Goal: Task Accomplishment & Management: Use online tool/utility

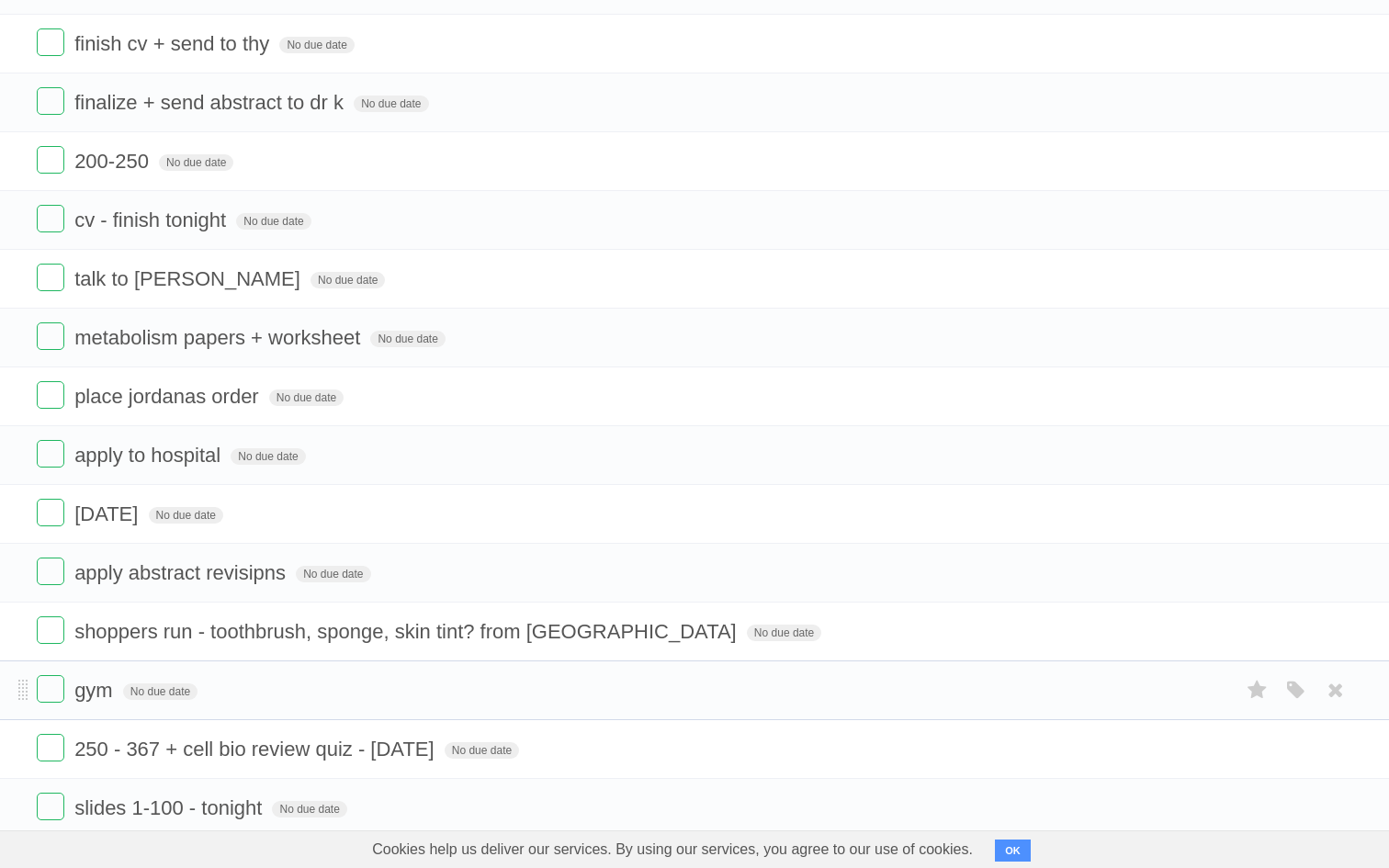
scroll to position [352, 0]
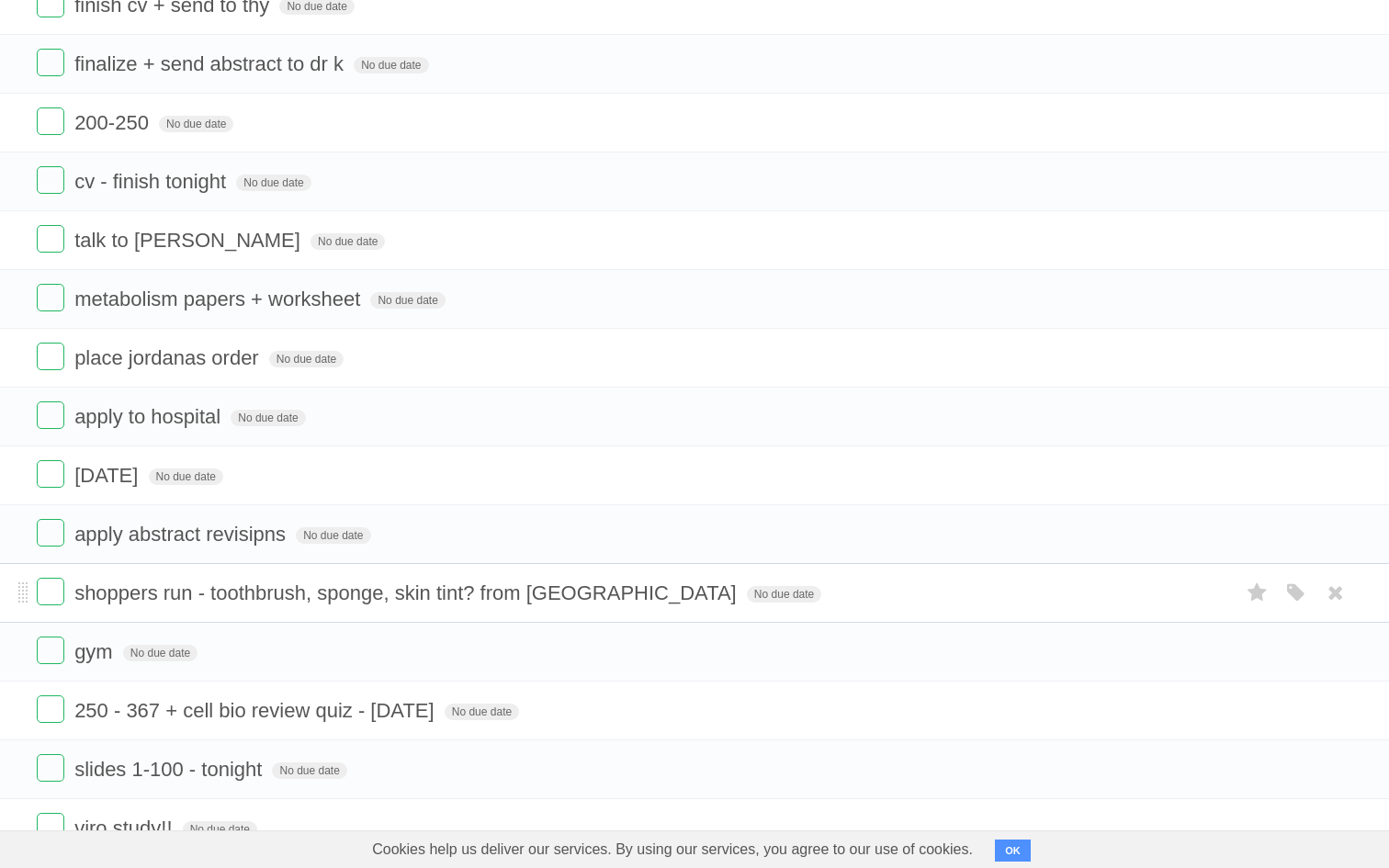
click at [421, 591] on li "shoppers run - toothbrush, sponge, skin tint? from [GEOGRAPHIC_DATA] No due dat…" at bounding box center [694, 592] width 1389 height 59
drag, startPoint x: 421, startPoint y: 591, endPoint x: 441, endPoint y: 605, distance: 24.4
click at [441, 604] on span "shoppers run - toothbrush, sponge, skin tint? from [GEOGRAPHIC_DATA]" at bounding box center [408, 592] width 667 height 23
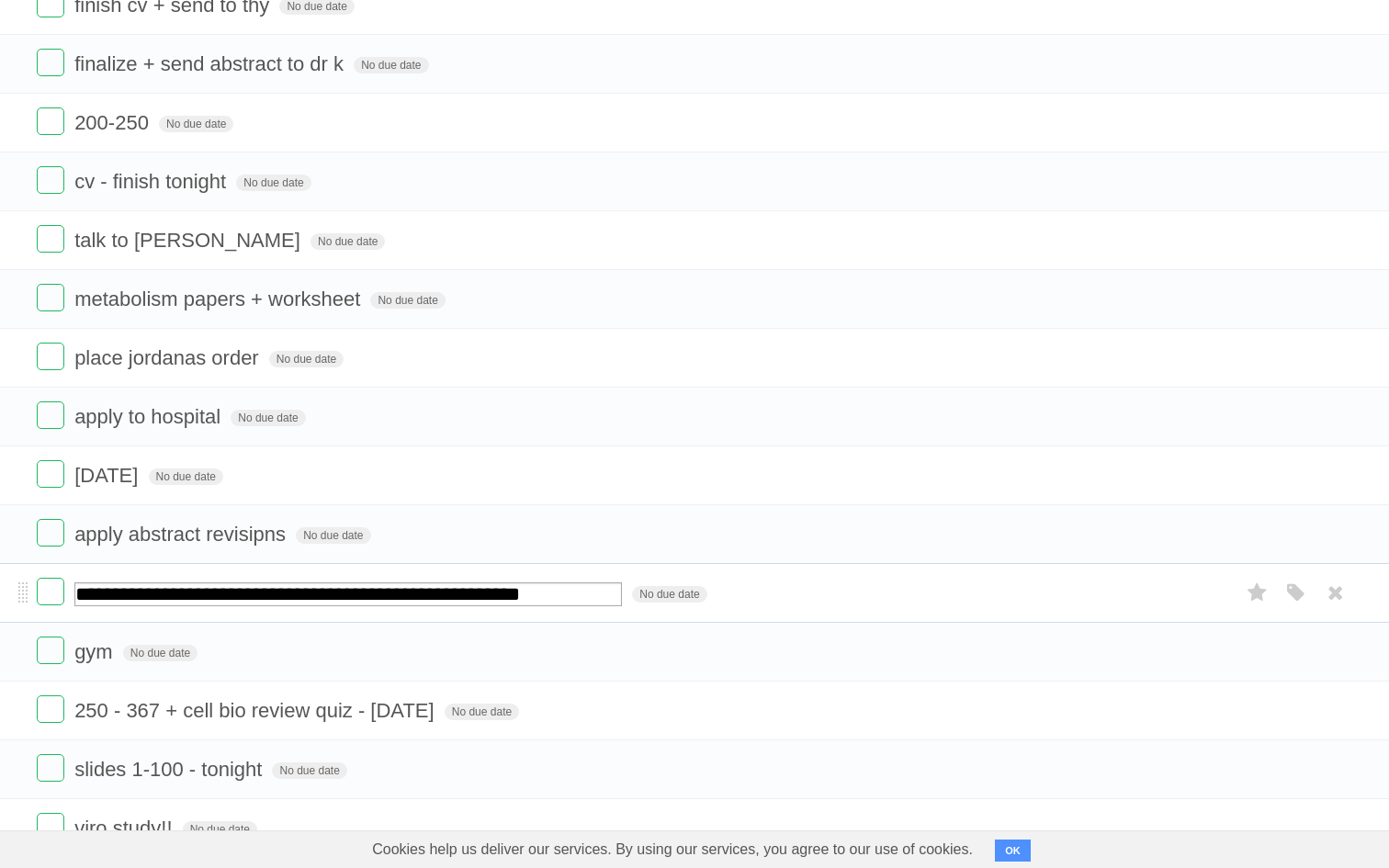
click at [581, 606] on input "**********" at bounding box center [348, 593] width 548 height 24
type input "**********"
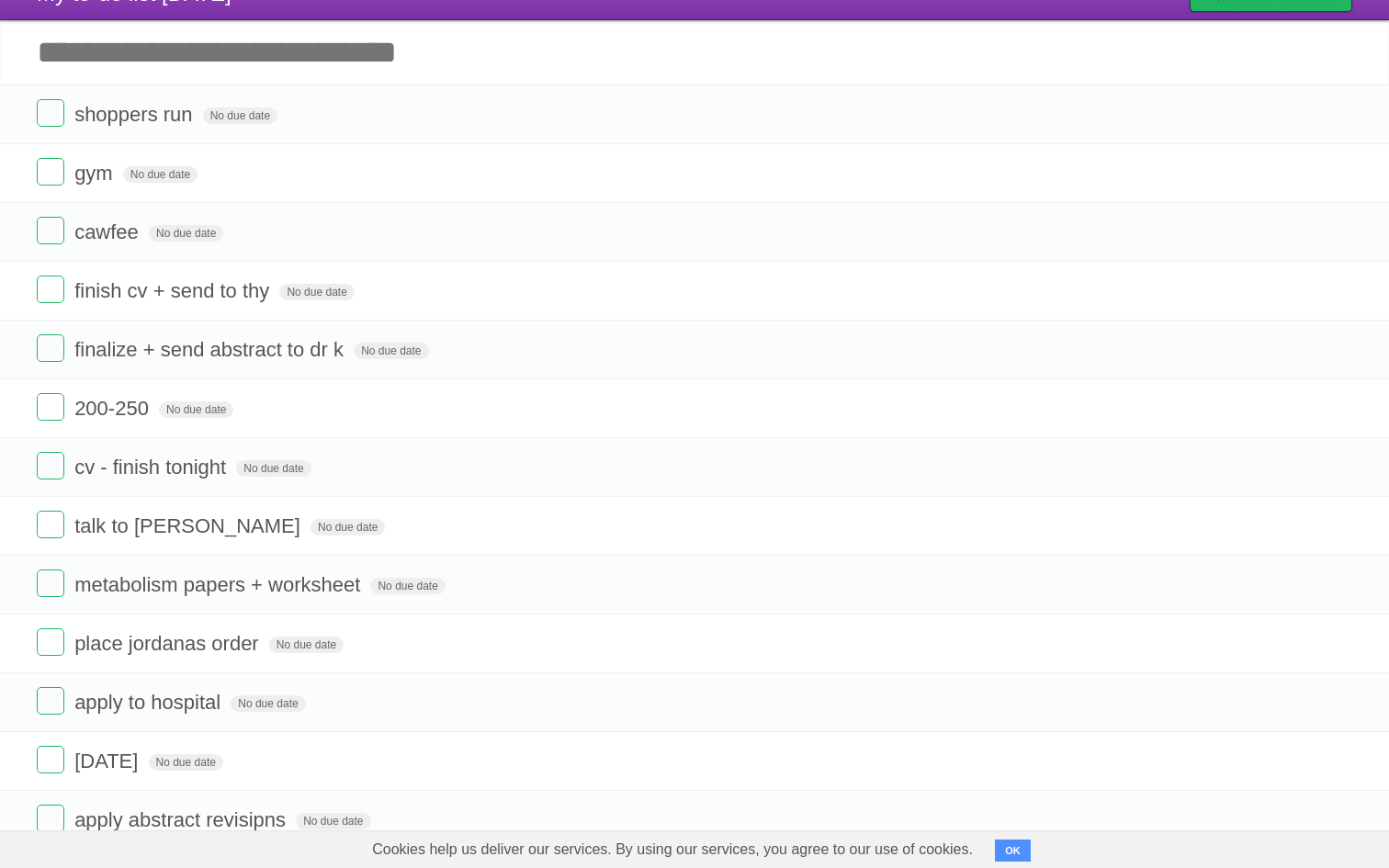
scroll to position [0, 0]
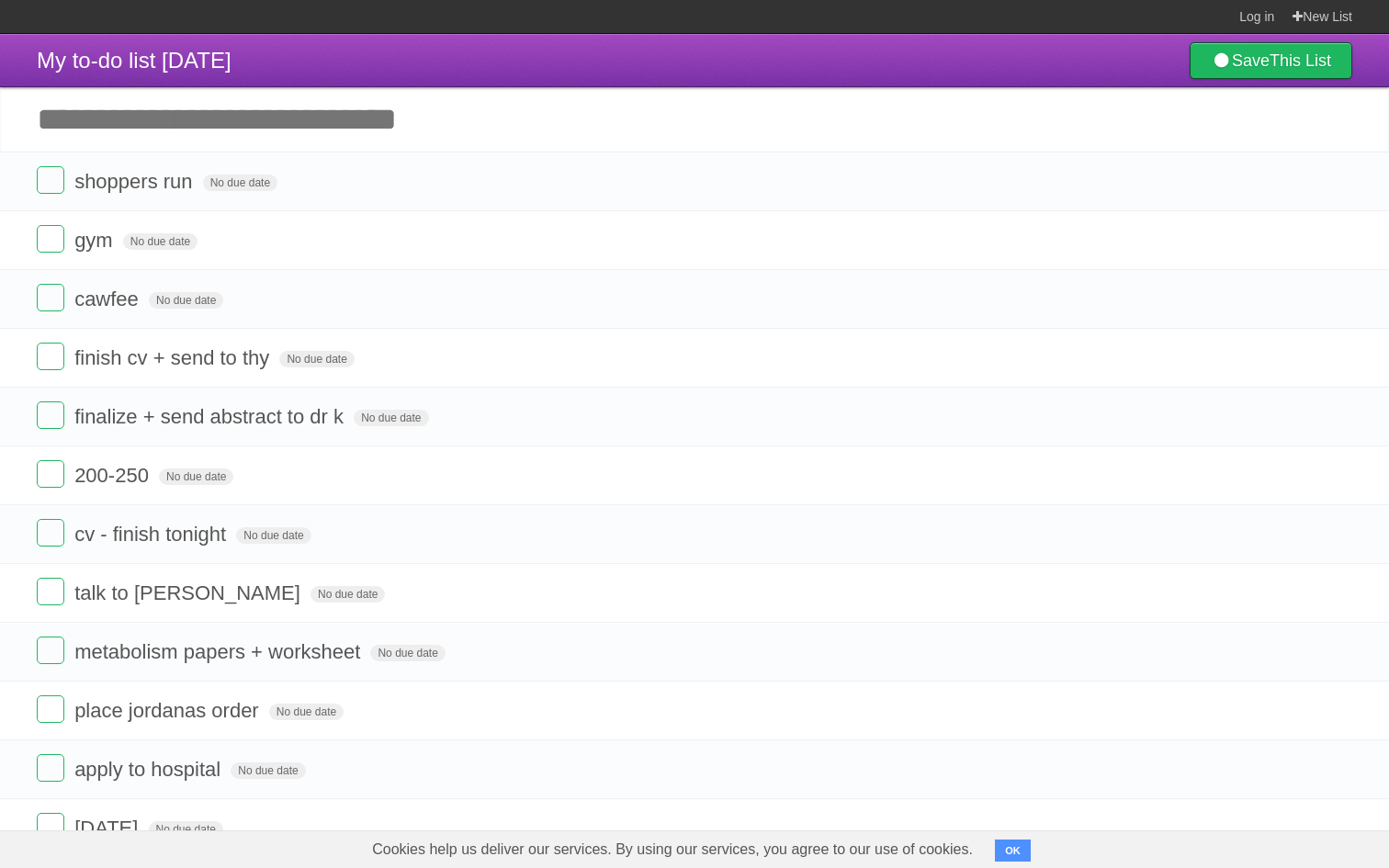
click at [30, 406] on li "finalize + send abstract to dr k No due date White Red Blue Green Purple Orange" at bounding box center [694, 416] width 1389 height 59
drag, startPoint x: 441, startPoint y: 605, endPoint x: 42, endPoint y: 424, distance: 438.1
click at [42, 424] on label at bounding box center [50, 414] width 28 height 28
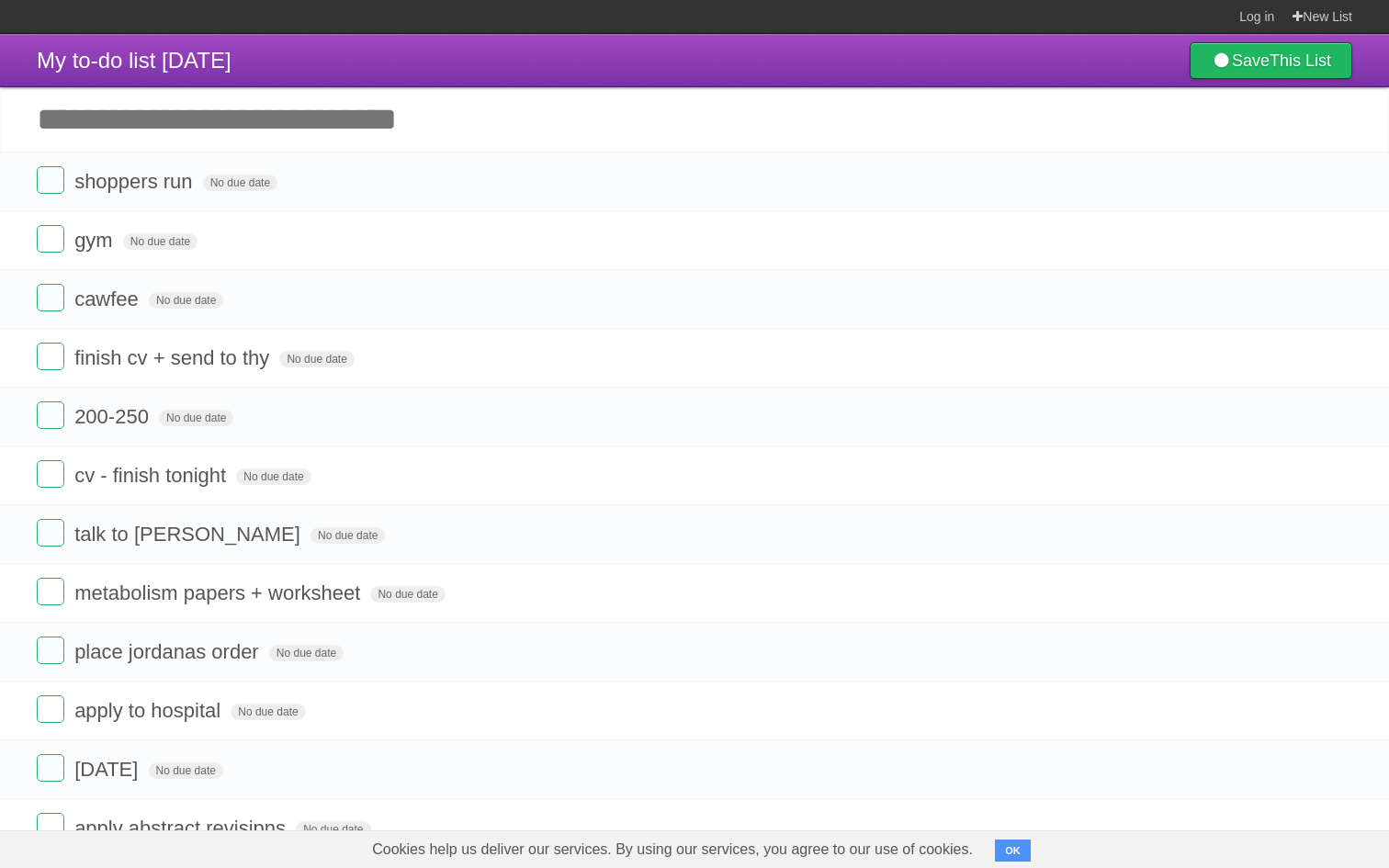
click at [28, 243] on li "gym No due date White Red Blue Green Purple Orange" at bounding box center [694, 240] width 1389 height 59
click at [11, 239] on li "gym No due date White Red Blue Green Purple Orange" at bounding box center [694, 240] width 1389 height 59
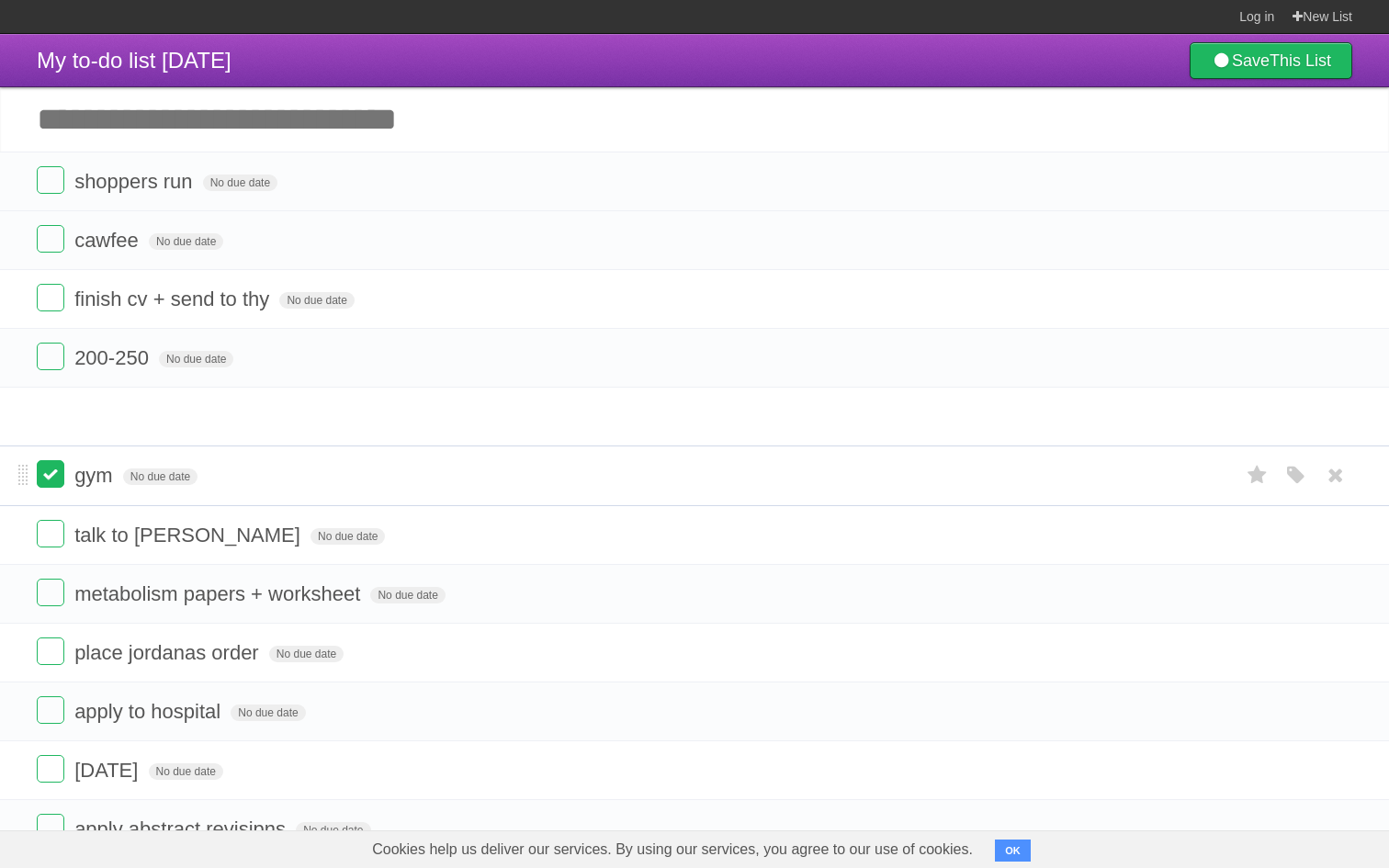
drag, startPoint x: 42, startPoint y: 424, endPoint x: 41, endPoint y: 472, distance: 48.0
drag, startPoint x: 41, startPoint y: 472, endPoint x: 16, endPoint y: 362, distance: 112.8
click at [16, 362] on li "200-250 No due date White Red Blue Green Purple Orange" at bounding box center [694, 358] width 1389 height 59
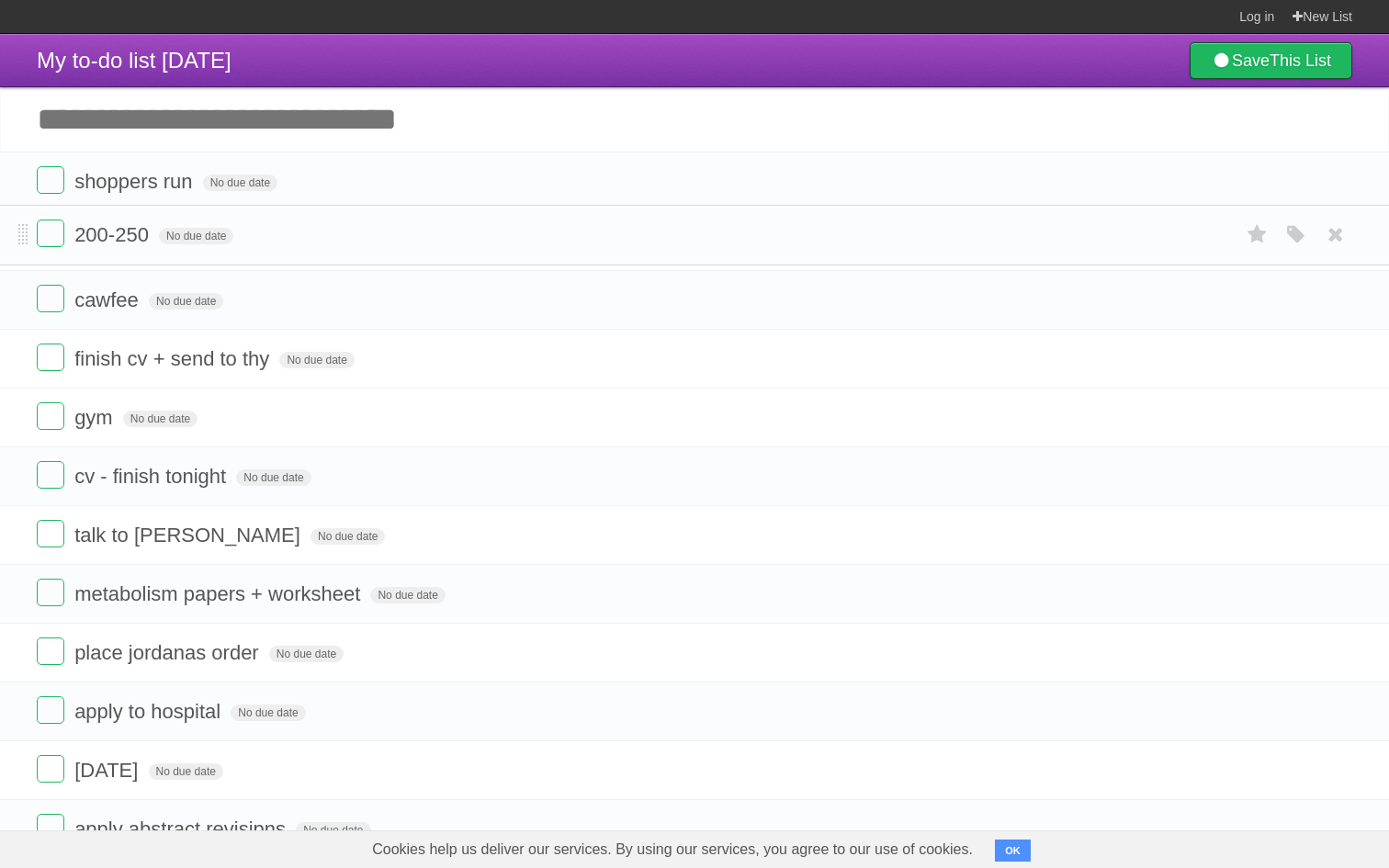
drag, startPoint x: 16, startPoint y: 362, endPoint x: 29, endPoint y: 237, distance: 125.7
drag, startPoint x: 29, startPoint y: 237, endPoint x: 44, endPoint y: 300, distance: 64.8
click at [44, 300] on label at bounding box center [50, 297] width 28 height 28
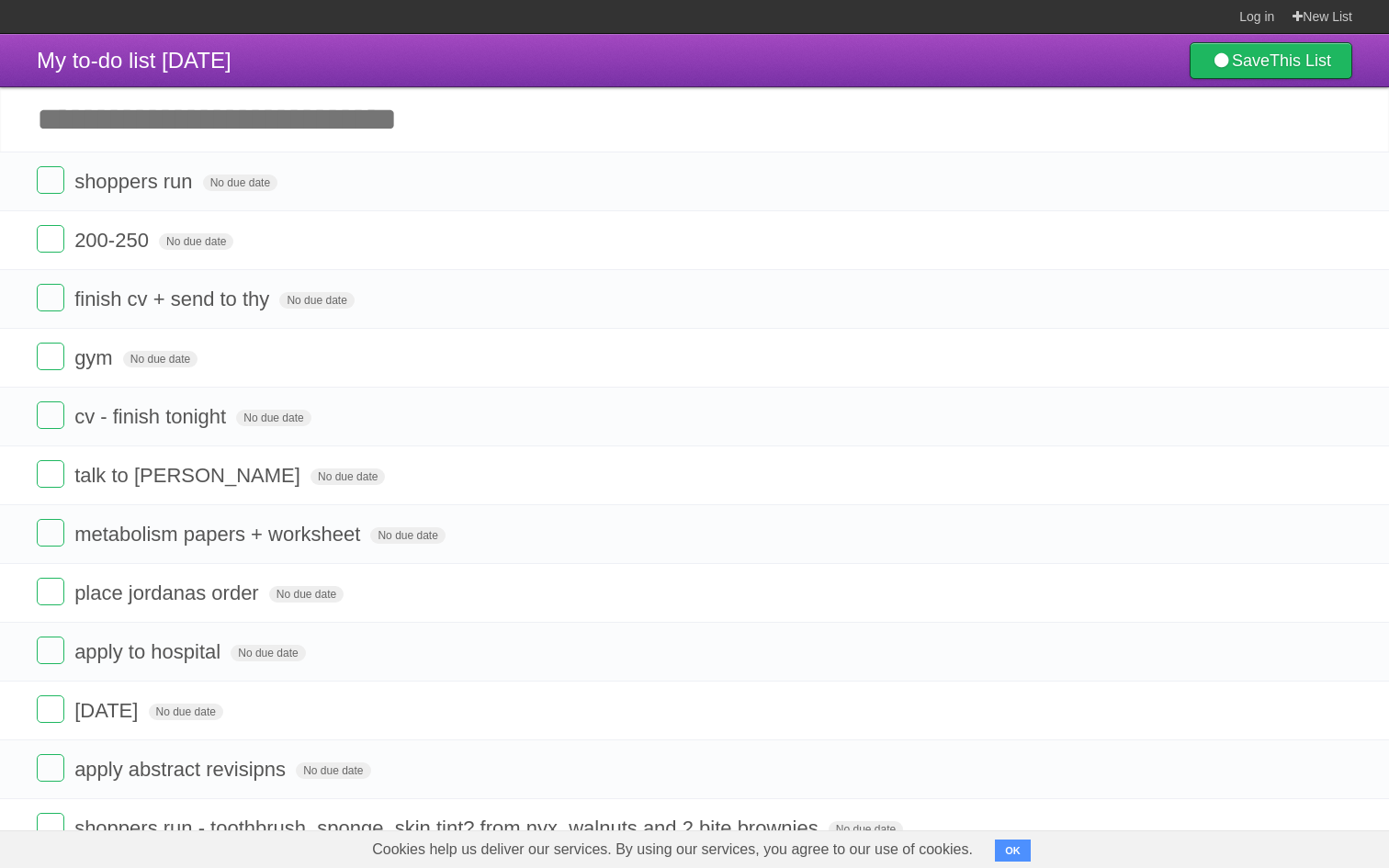
click at [214, 122] on input "Add another task" at bounding box center [694, 119] width 1389 height 64
type input "**********"
click input "*********" at bounding box center [0, 0] width 0 height 0
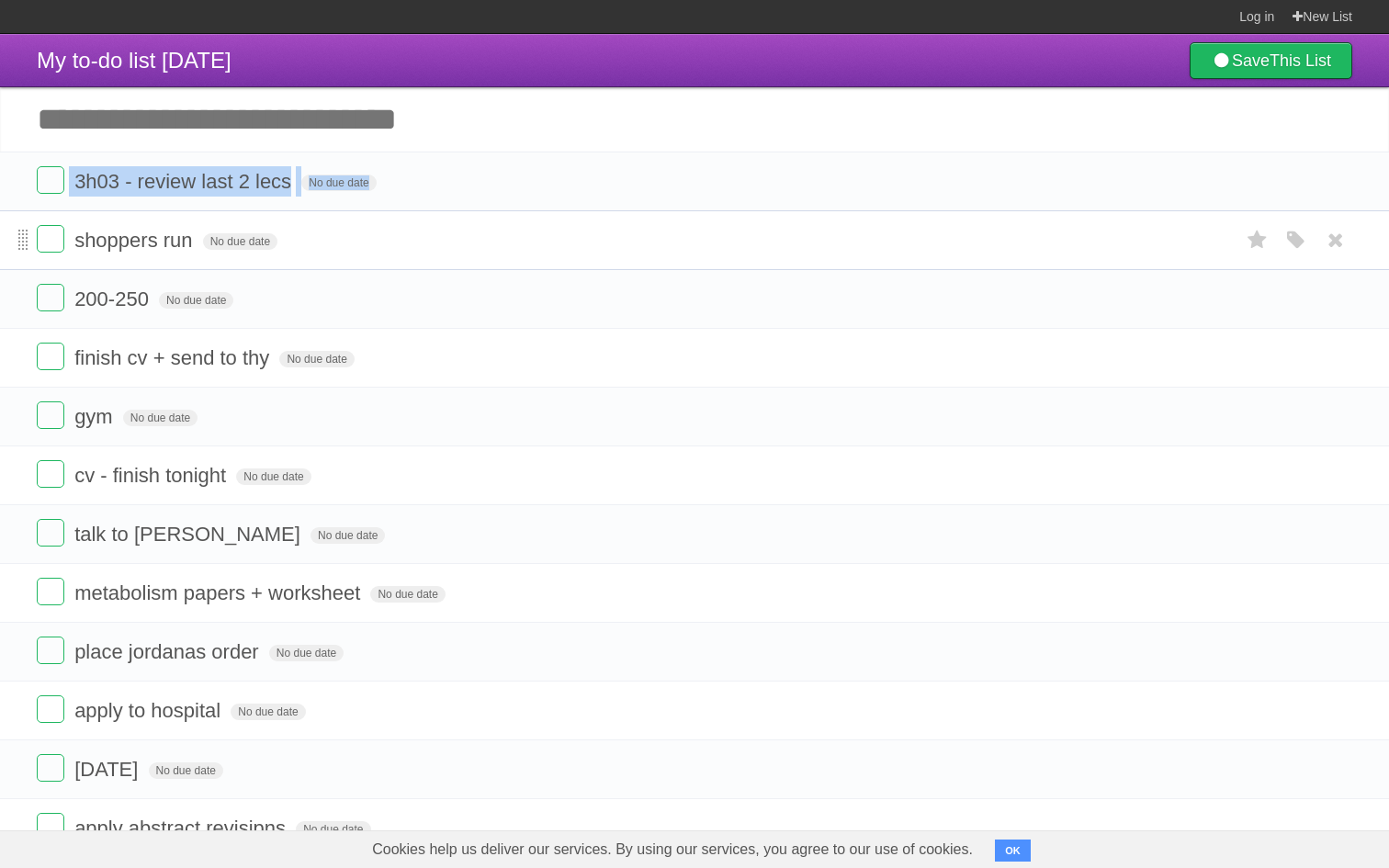
drag, startPoint x: 44, startPoint y: 300, endPoint x: 27, endPoint y: 235, distance: 67.2
drag, startPoint x: 27, startPoint y: 235, endPoint x: 13, endPoint y: 254, distance: 23.6
drag, startPoint x: 13, startPoint y: 254, endPoint x: 18, endPoint y: 187, distance: 67.2
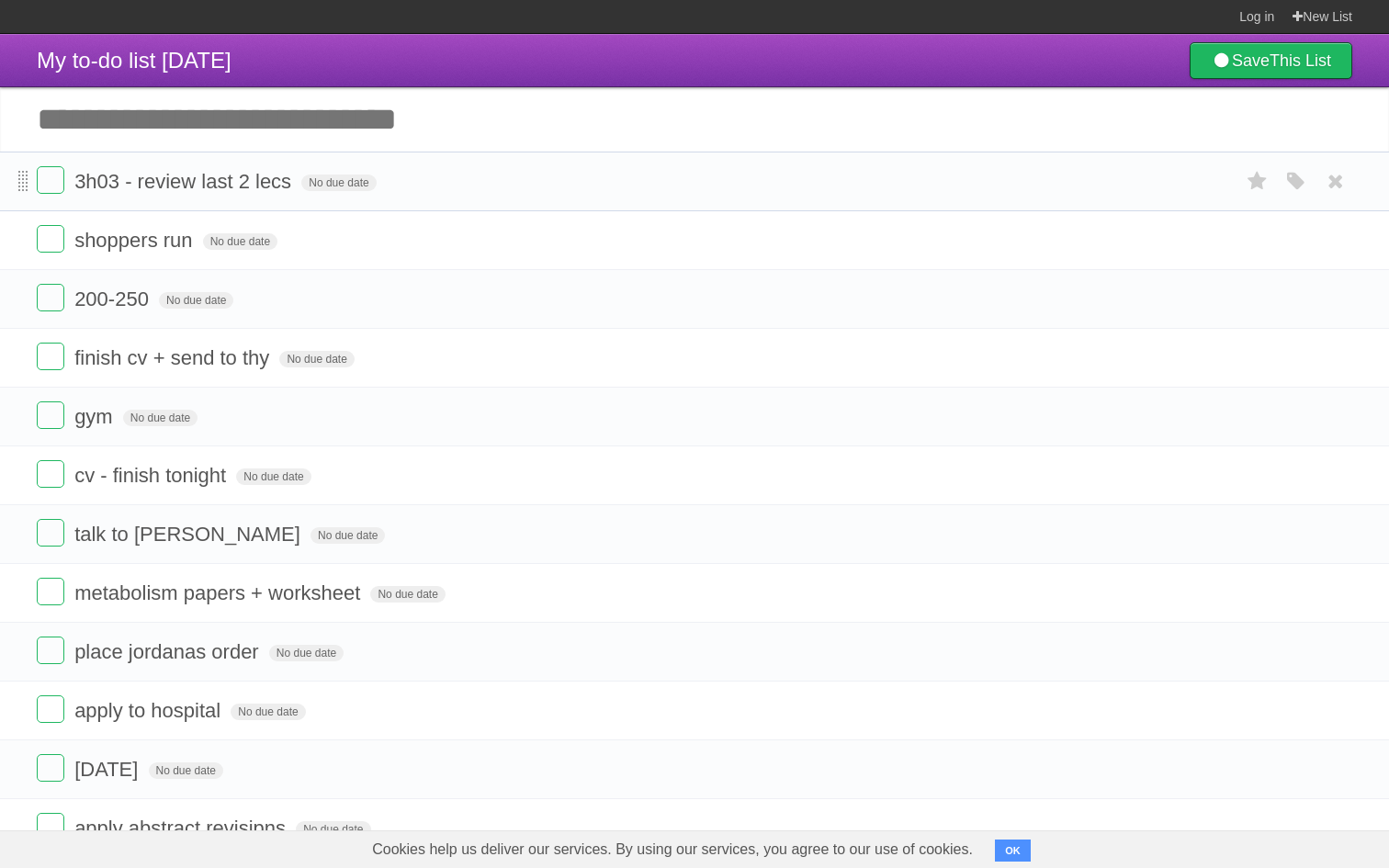
click at [18, 187] on li "3h03 - review last 2 lecs No due date White Red Blue Green Purple Orange" at bounding box center [694, 181] width 1389 height 59
drag, startPoint x: 18, startPoint y: 187, endPoint x: 19, endPoint y: 267, distance: 80.0
drag, startPoint x: 19, startPoint y: 267, endPoint x: 133, endPoint y: 303, distance: 119.5
click at [133, 303] on span "200-250" at bounding box center [114, 299] width 79 height 23
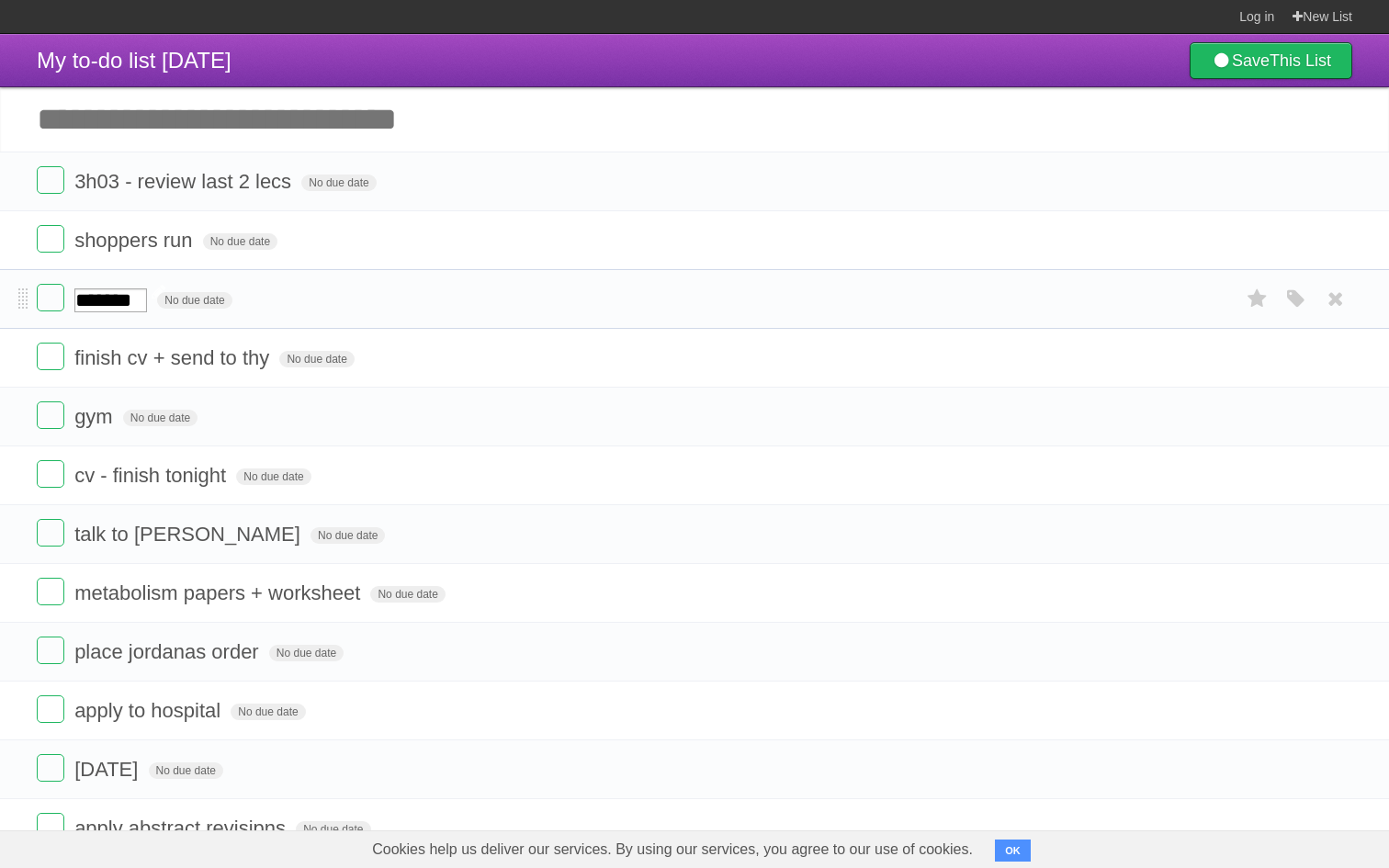
click at [136, 305] on input "*******" at bounding box center [111, 300] width 73 height 24
type input "*******"
drag, startPoint x: 136, startPoint y: 305, endPoint x: 14, endPoint y: 184, distance: 171.8
click at [14, 184] on li "3h03 - review last 2 lecs No due date White Red Blue Green Purple Orange" at bounding box center [694, 181] width 1389 height 59
drag, startPoint x: 14, startPoint y: 184, endPoint x: 15, endPoint y: 209, distance: 25.0
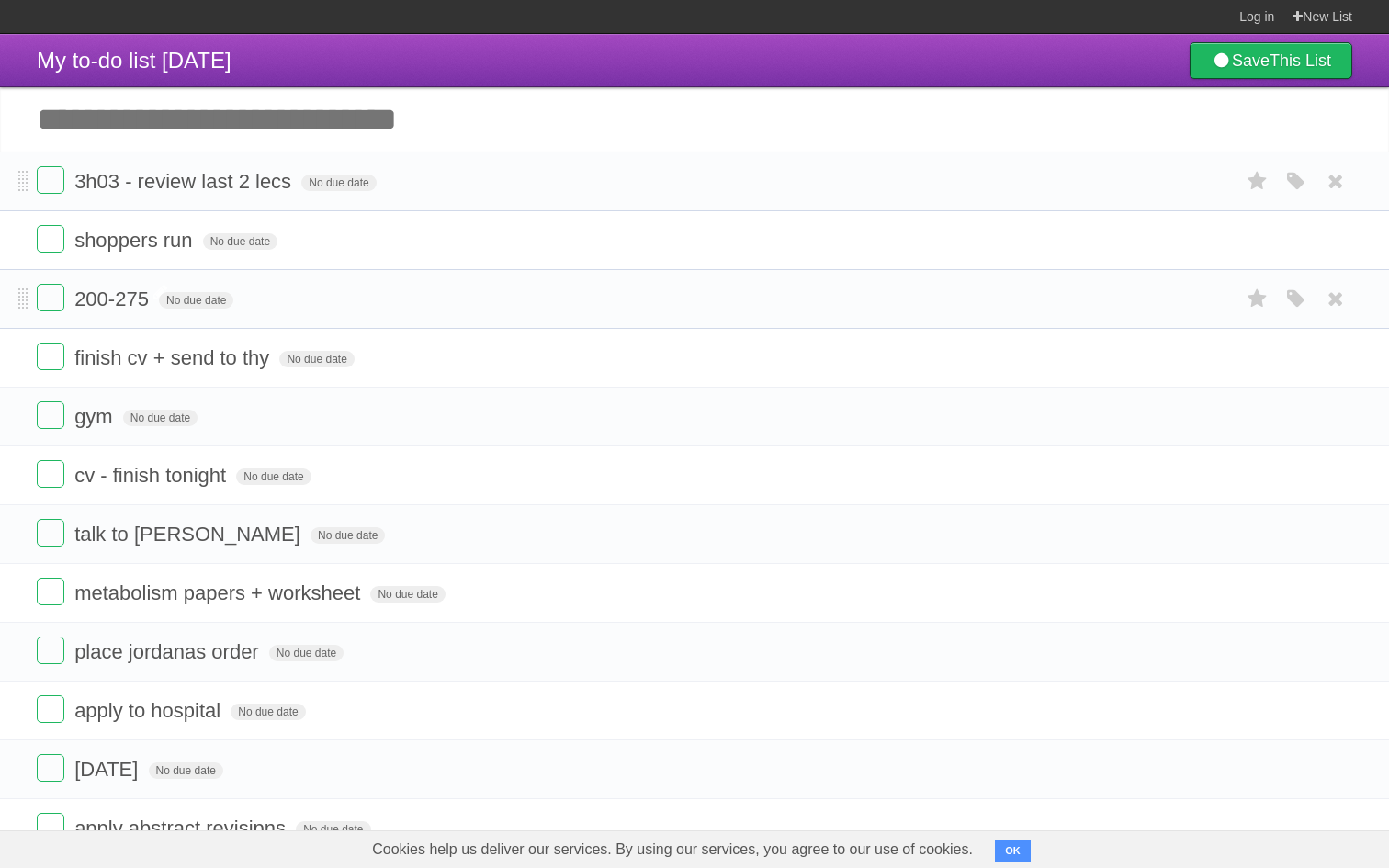
click at [15, 209] on li "3h03 - review last 2 lecs No due date White Red Blue Green Purple Orange" at bounding box center [694, 181] width 1389 height 59
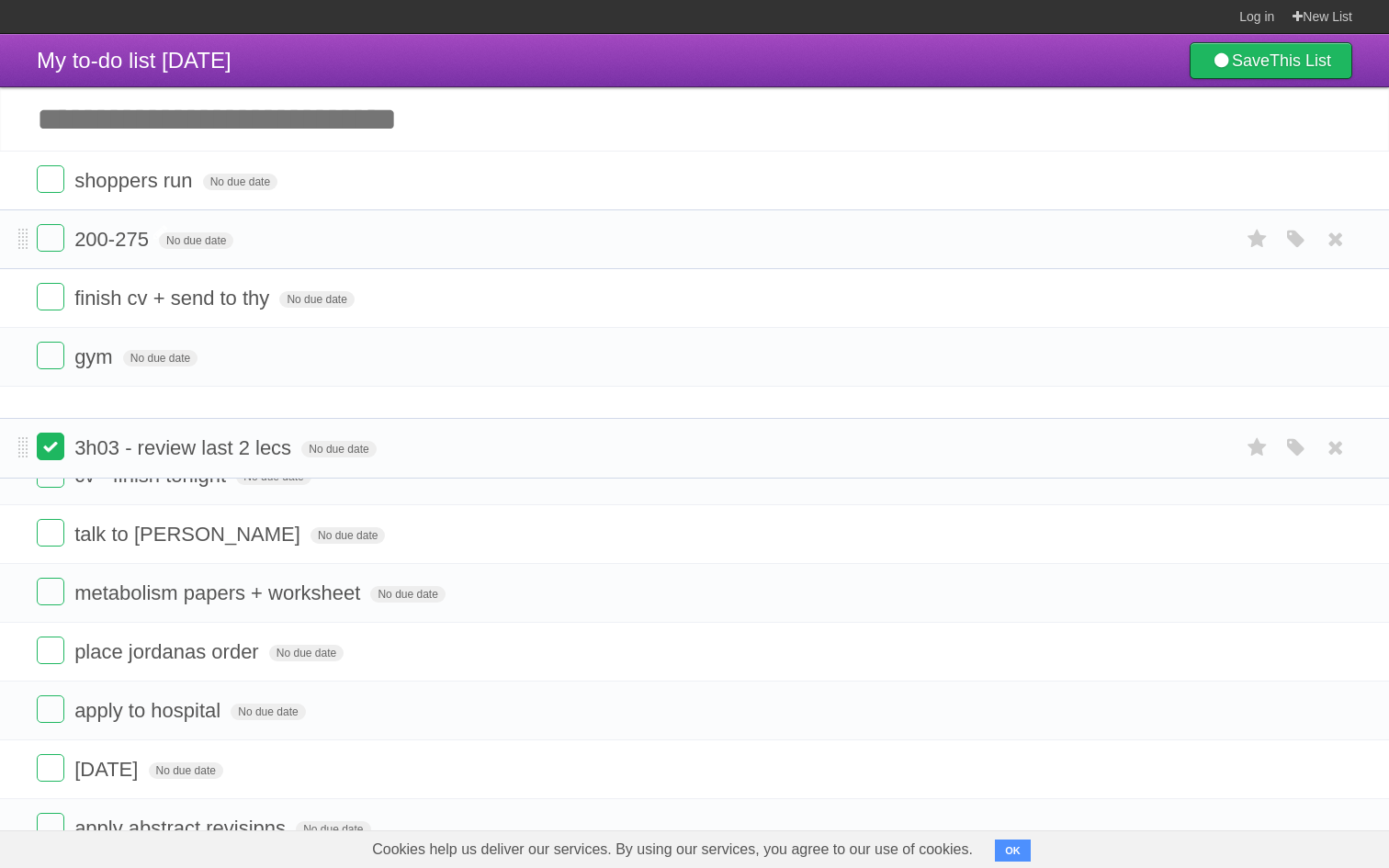
drag, startPoint x: 15, startPoint y: 209, endPoint x: 43, endPoint y: 439, distance: 231.7
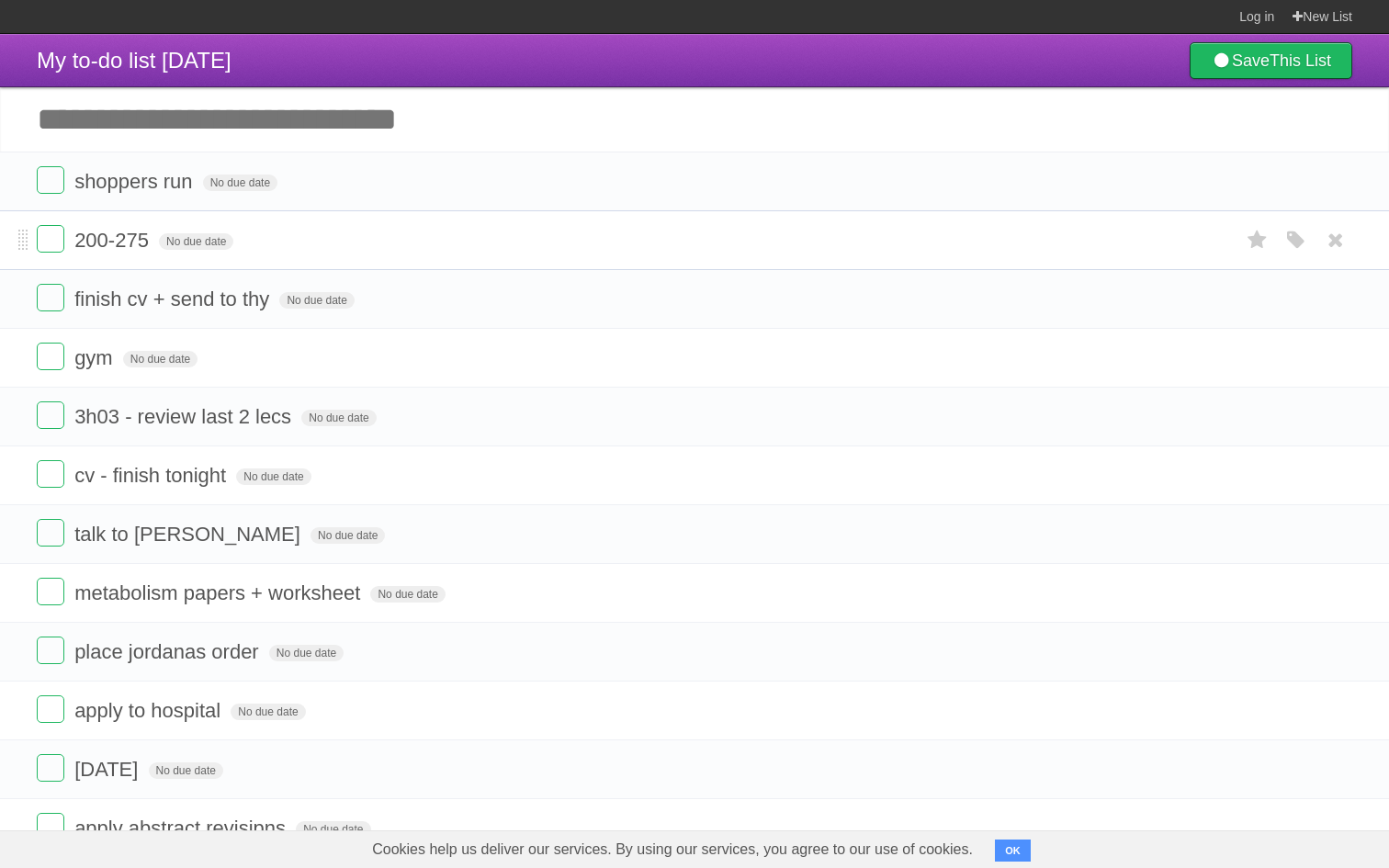
click at [412, 489] on form "cv - finish tonight No due date White Red Blue Green Purple Orange" at bounding box center [694, 476] width 1315 height 31
